Goal: Complete application form

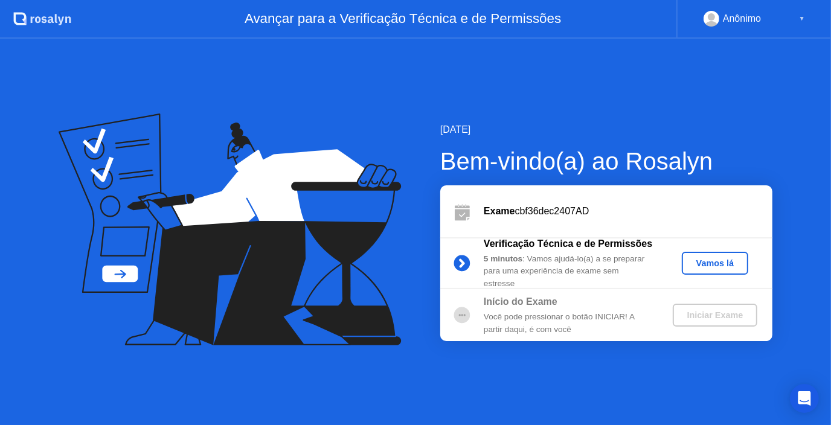
click at [719, 265] on div "Vamos lá" at bounding box center [715, 264] width 57 height 10
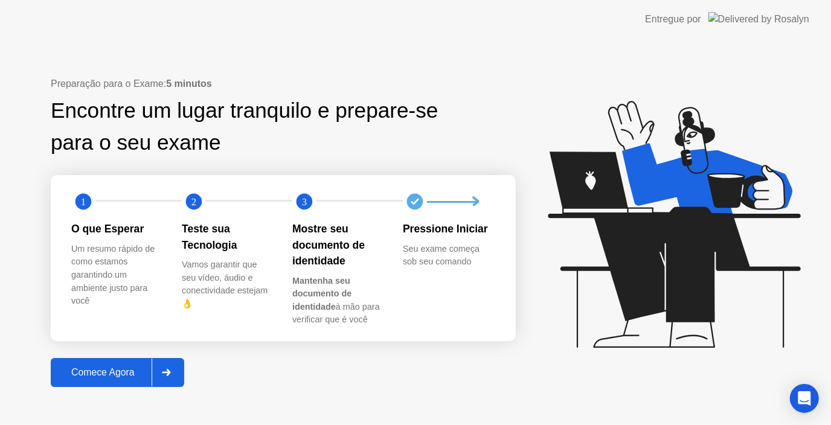
click at [131, 370] on div "Comece Agora" at bounding box center [102, 372] width 97 height 11
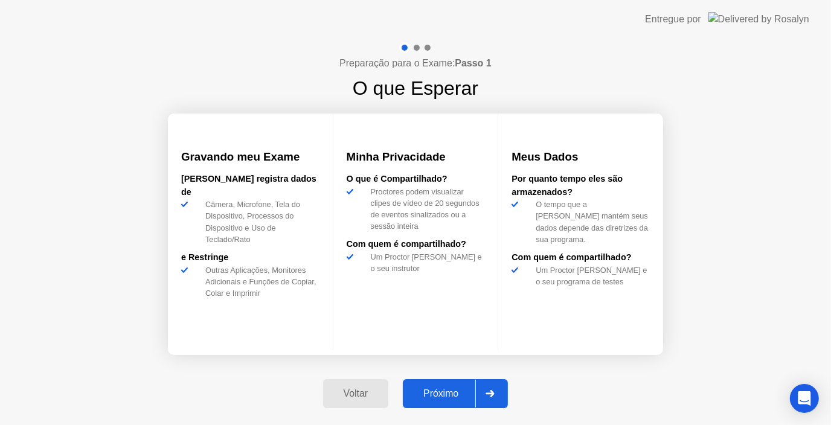
click at [439, 391] on div "Próximo" at bounding box center [441, 393] width 69 height 11
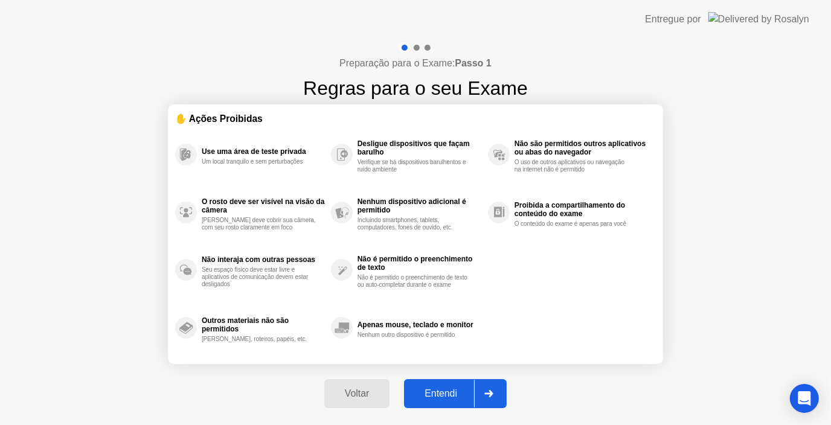
click at [439, 391] on div "Entendi" at bounding box center [441, 393] width 66 height 11
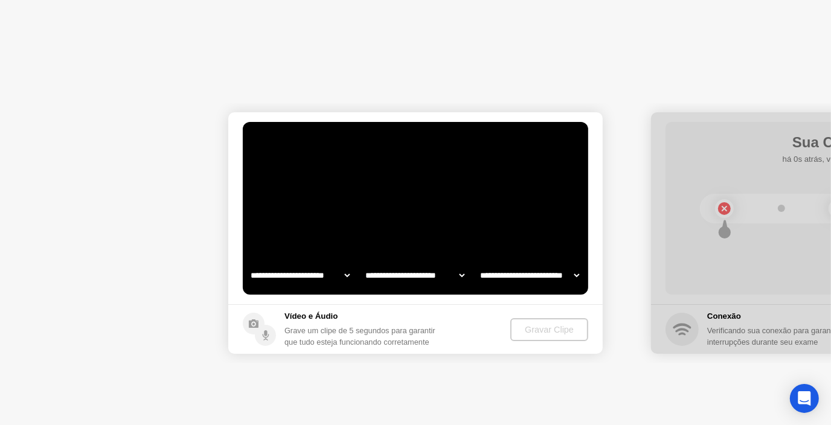
select select "**********"
select select "*******"
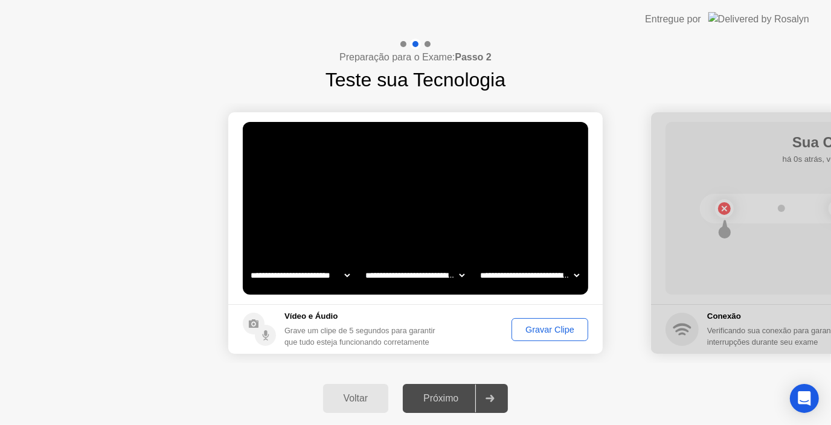
click at [444, 403] on div "Próximo" at bounding box center [441, 398] width 69 height 11
click at [546, 325] on div "Gravar Clipe" at bounding box center [550, 330] width 68 height 10
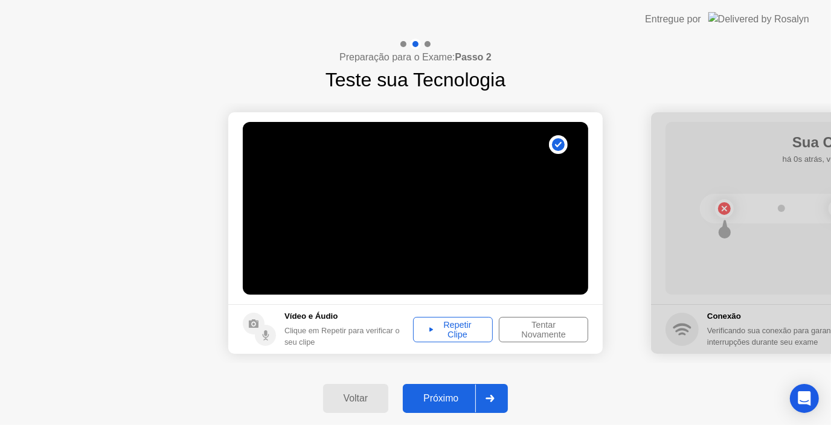
click at [456, 398] on div "Próximo" at bounding box center [441, 398] width 69 height 11
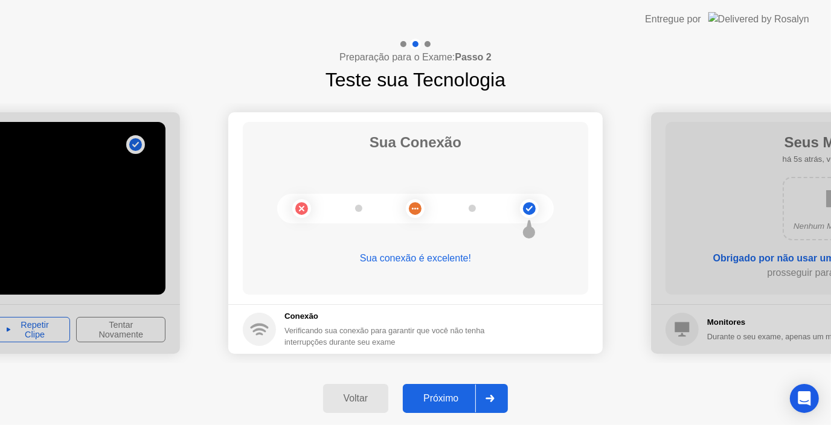
click at [451, 395] on div "Próximo" at bounding box center [441, 398] width 69 height 11
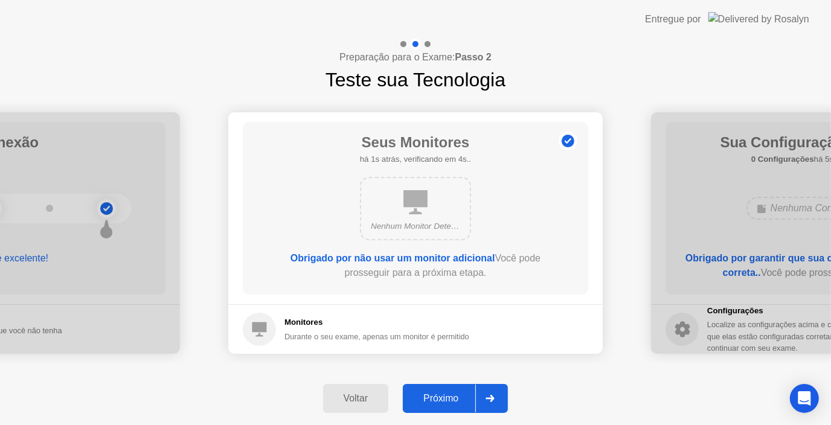
click at [451, 395] on div "Próximo" at bounding box center [441, 398] width 69 height 11
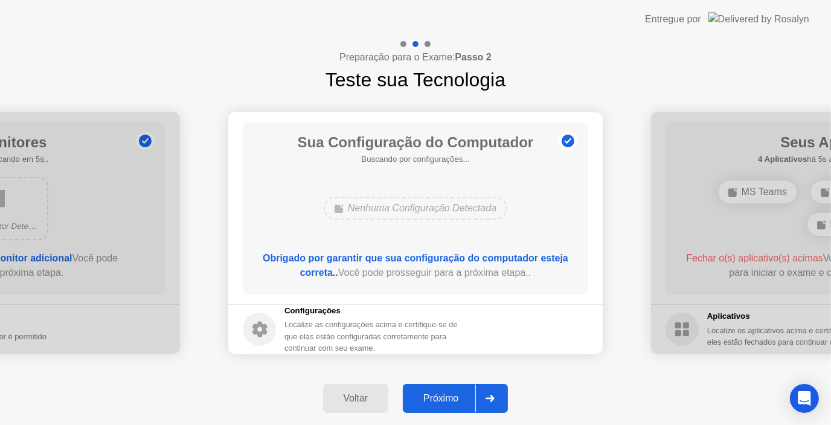
click at [451, 395] on div "Próximo" at bounding box center [441, 398] width 69 height 11
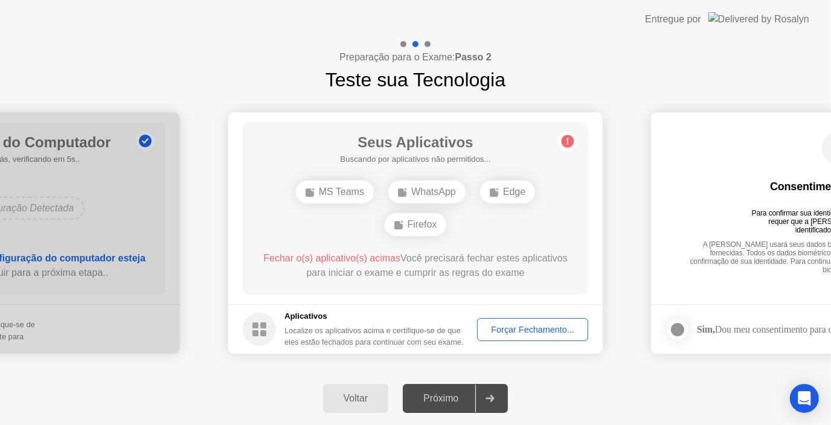
click at [452, 192] on div "WhatsApp" at bounding box center [426, 192] width 77 height 23
click at [500, 329] on div "Forçar Fechamento..." at bounding box center [533, 330] width 103 height 10
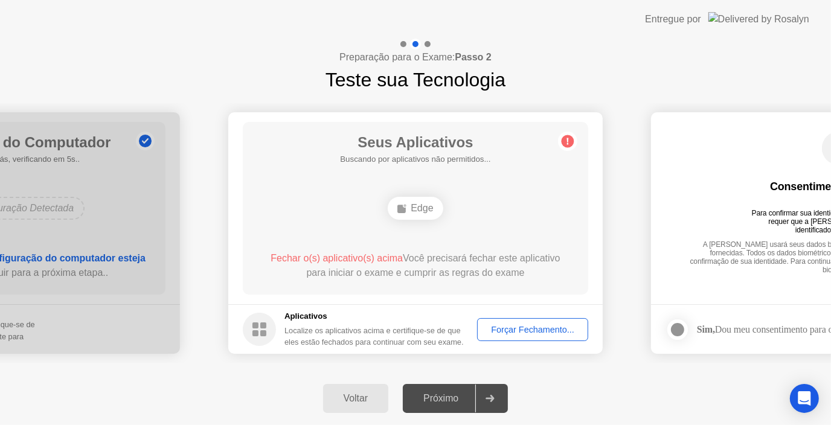
click at [544, 325] on div "Forçar Fechamento..." at bounding box center [533, 330] width 103 height 10
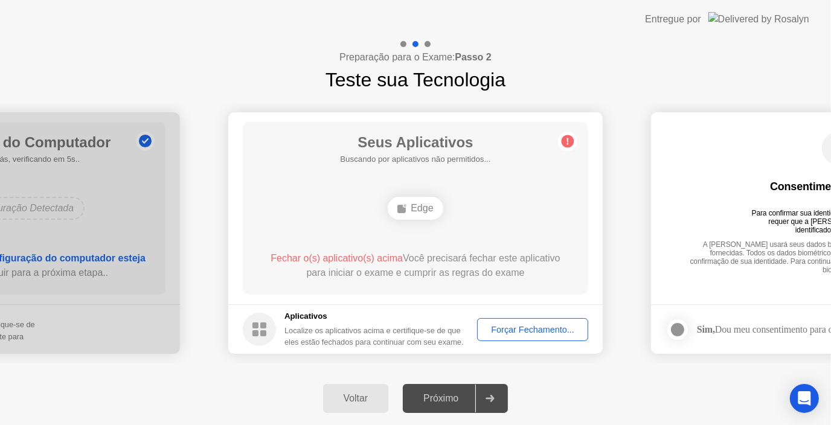
click at [523, 329] on div "Forçar Fechamento..." at bounding box center [533, 330] width 103 height 10
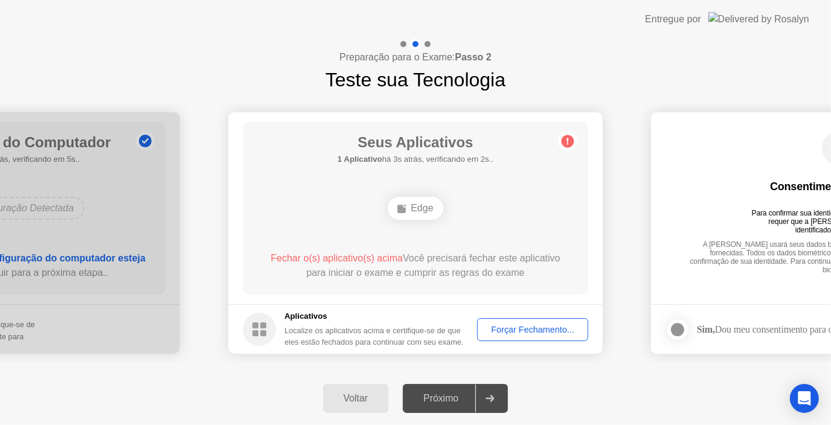
click at [517, 325] on div "Forçar Fechamento..." at bounding box center [533, 330] width 103 height 10
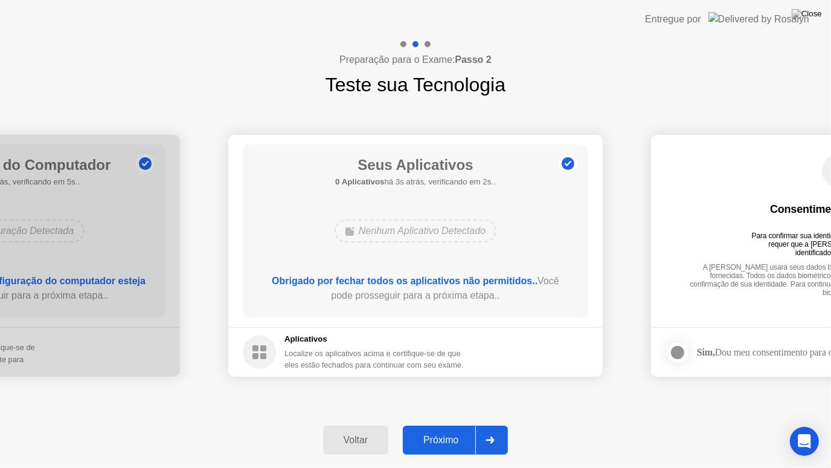
click at [445, 425] on button "Próximo" at bounding box center [455, 439] width 105 height 29
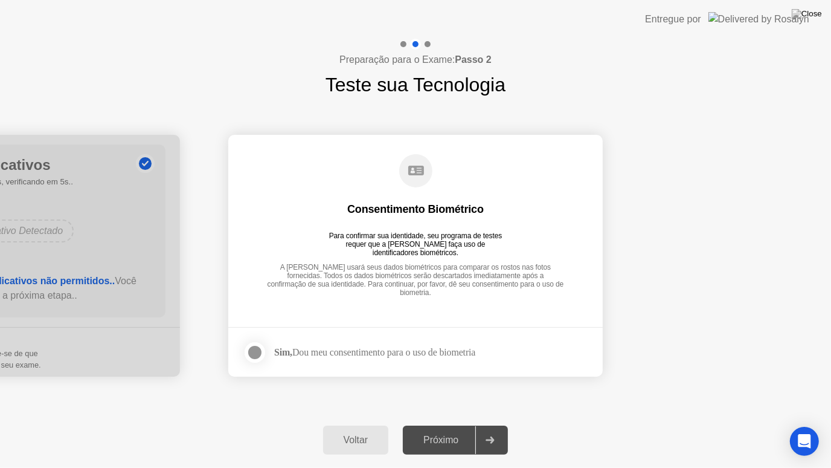
click at [265, 344] on label at bounding box center [258, 352] width 31 height 24
click at [419, 425] on div "Próximo" at bounding box center [441, 439] width 69 height 11
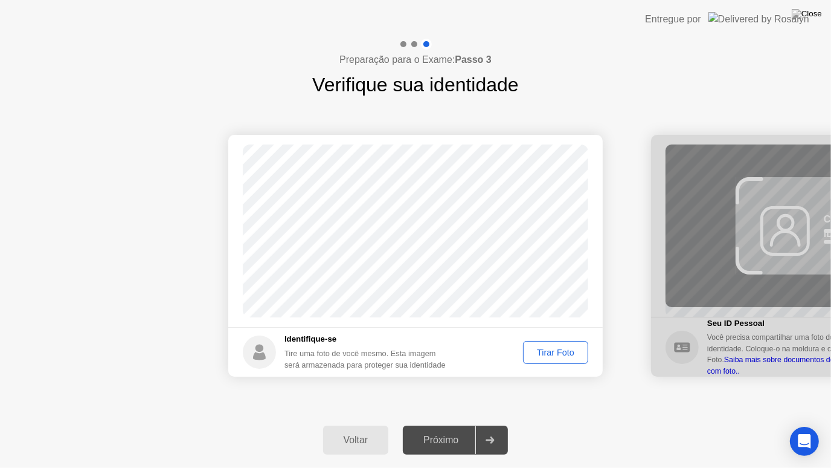
click at [559, 355] on div "Tirar Foto" at bounding box center [555, 352] width 57 height 10
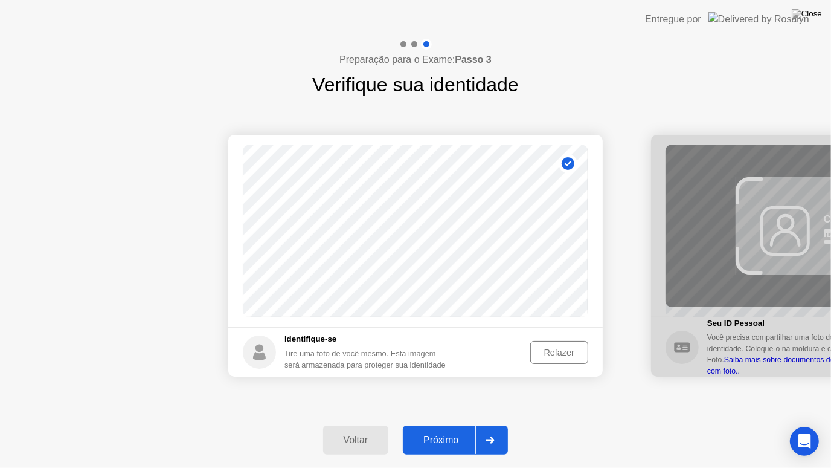
click at [451, 425] on div "Próximo" at bounding box center [441, 439] width 69 height 11
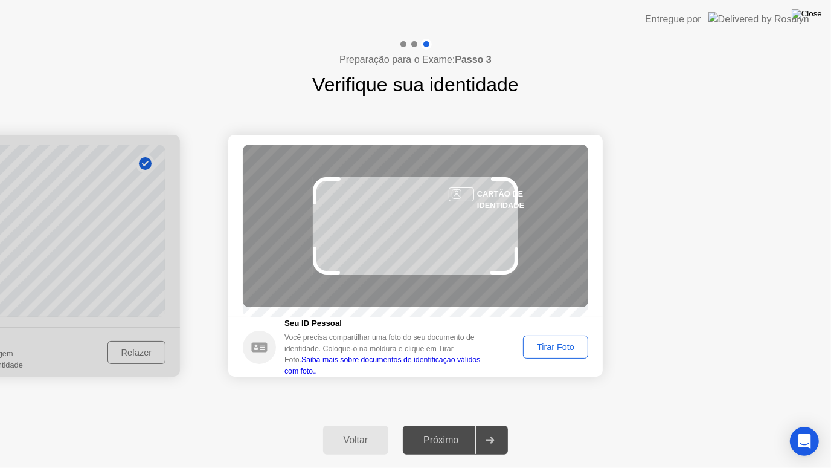
click at [820, 18] on img at bounding box center [807, 14] width 30 height 10
